Goal: Task Accomplishment & Management: Use online tool/utility

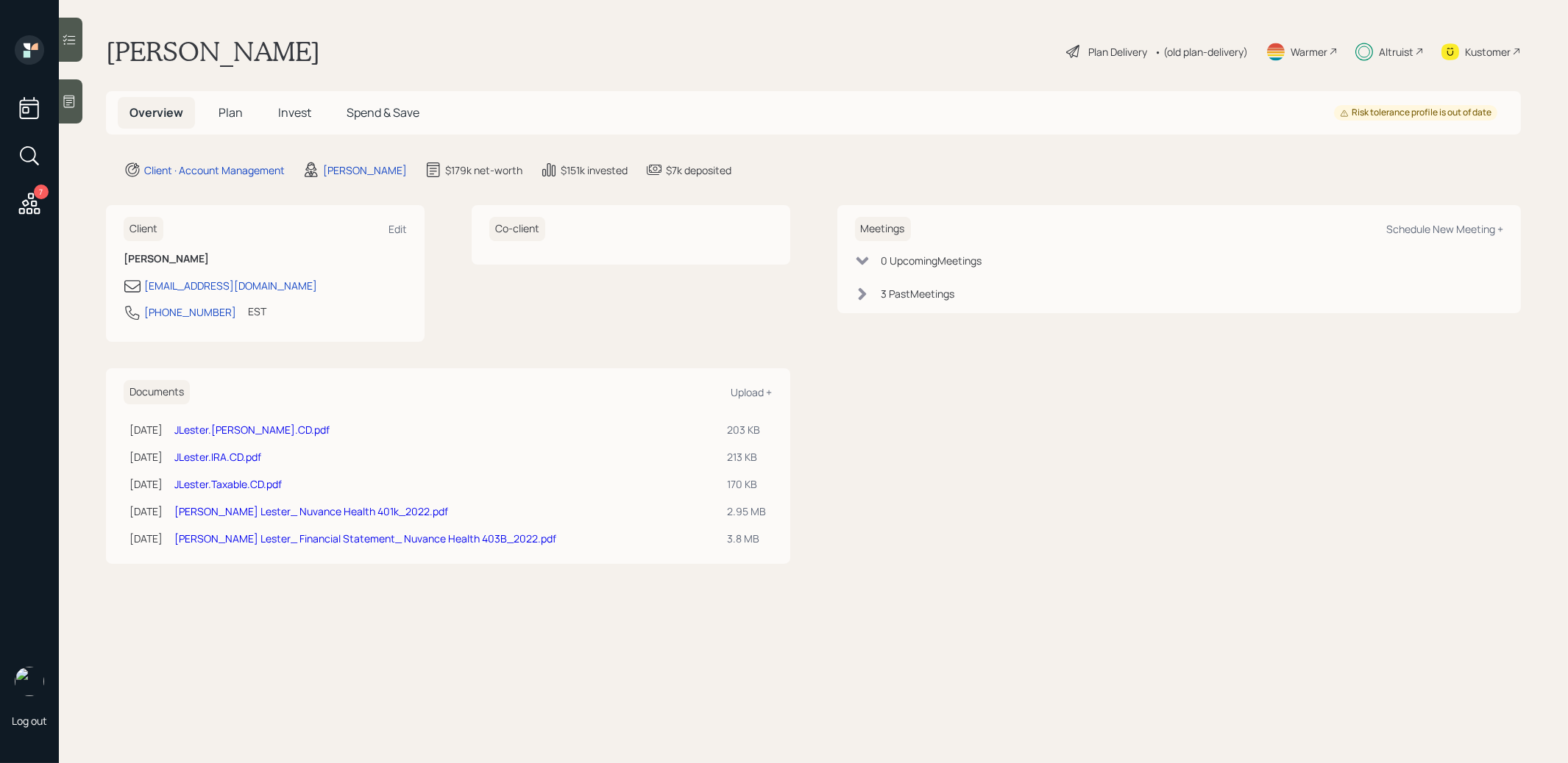
click at [290, 112] on span "Invest" at bounding box center [294, 112] width 33 height 16
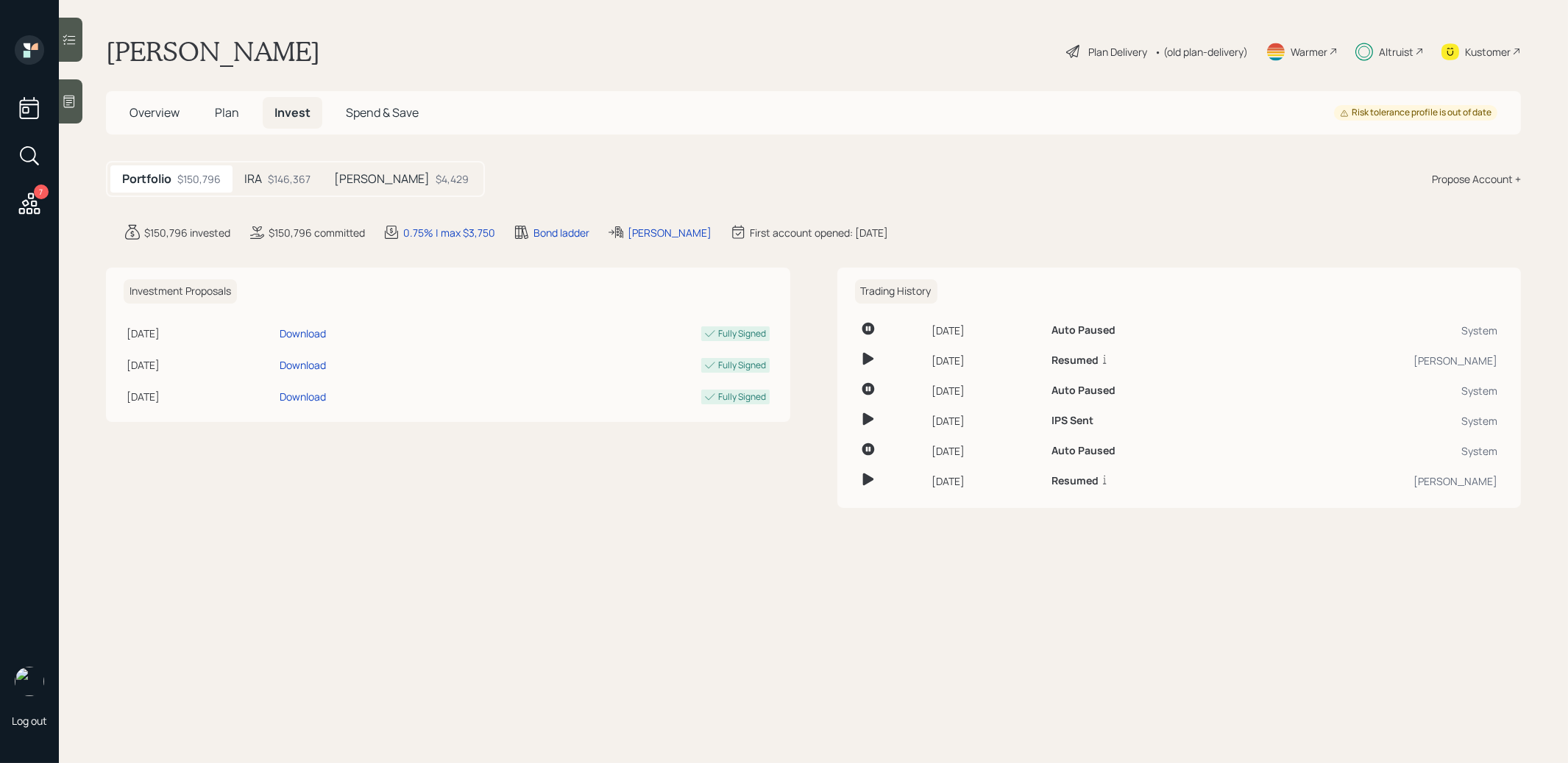
click at [289, 179] on div "$146,367" at bounding box center [289, 179] width 43 height 15
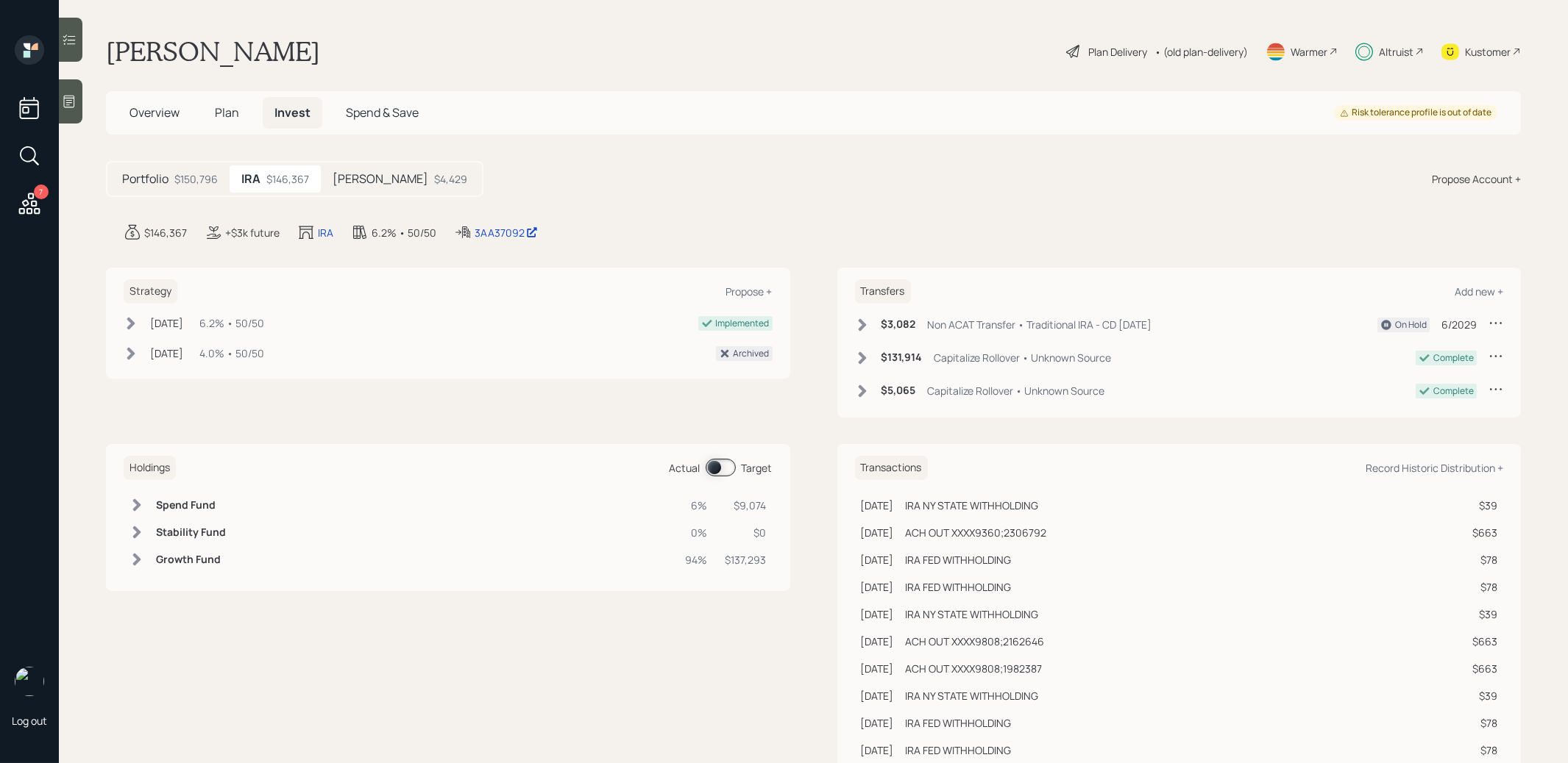
click at [1115, 53] on div "Plan Delivery" at bounding box center [1118, 52] width 59 height 15
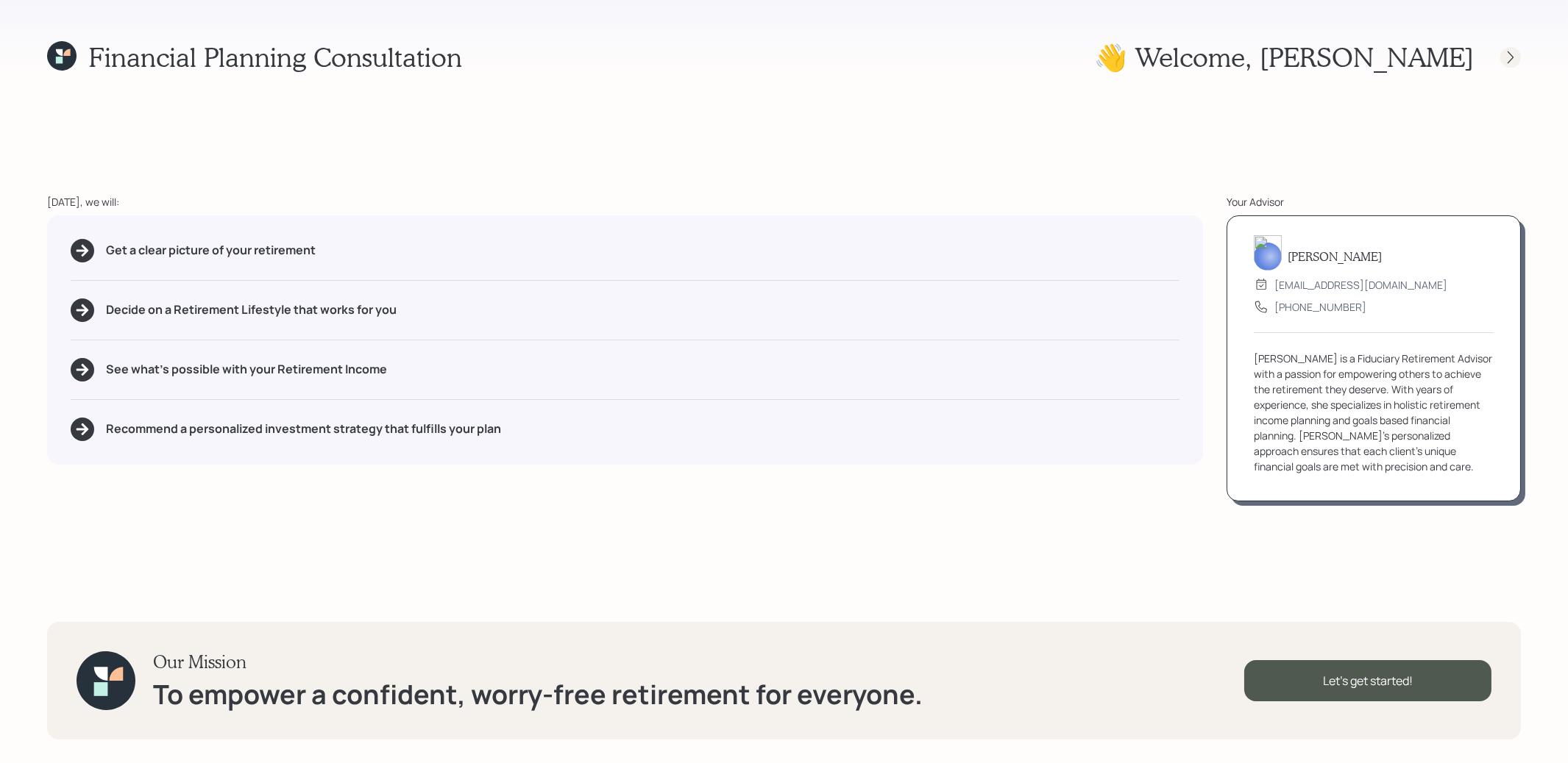
click at [1513, 61] on icon at bounding box center [1511, 57] width 15 height 15
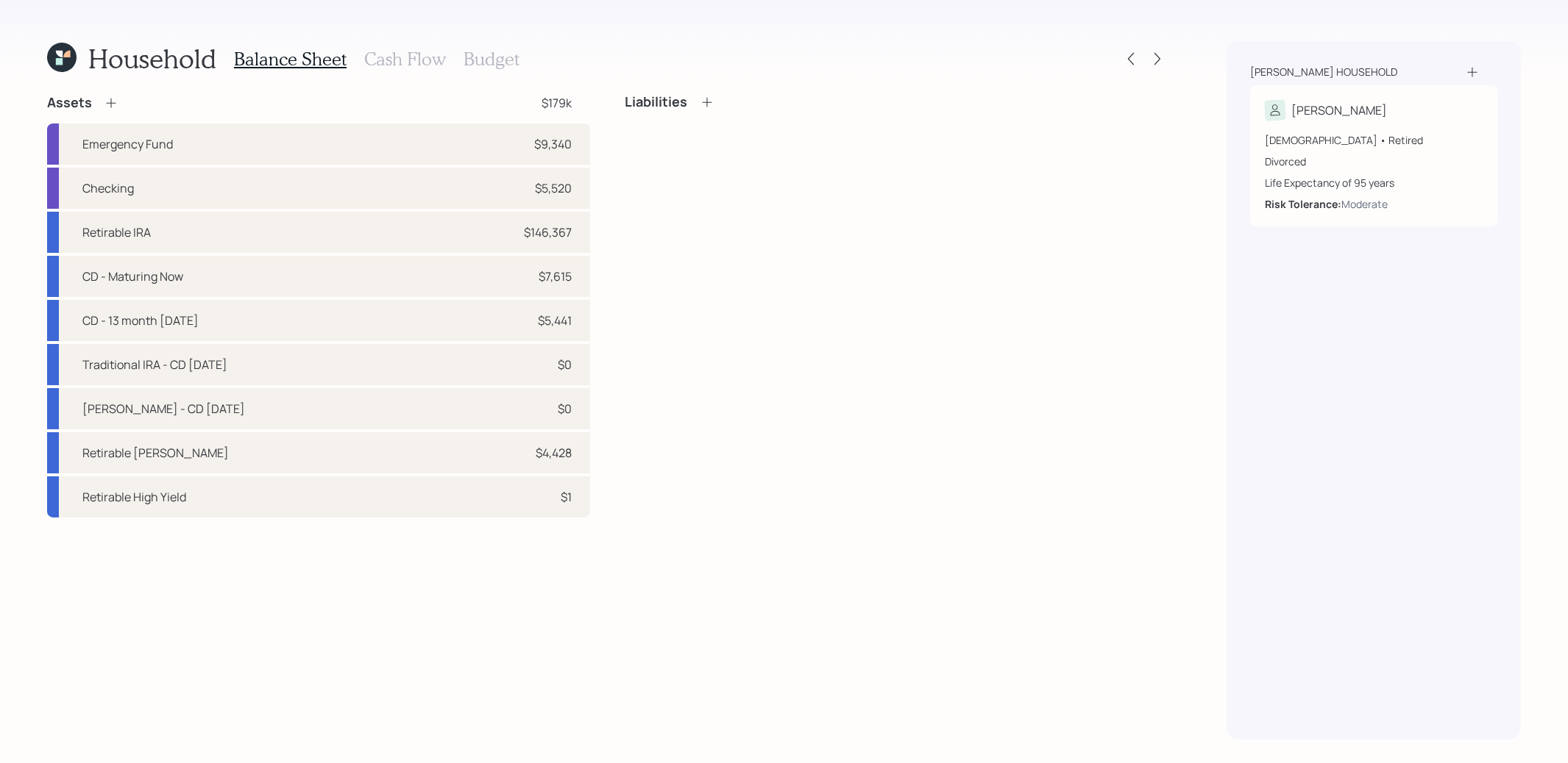
click at [1169, 63] on div "Household Balance Sheet Cash Flow Budget Assets $179k Emergency Fund $9,340 Che…" at bounding box center [784, 382] width 1568 height 763
click at [1160, 58] on icon at bounding box center [1157, 59] width 15 height 15
